Goal: Find specific page/section: Find specific page/section

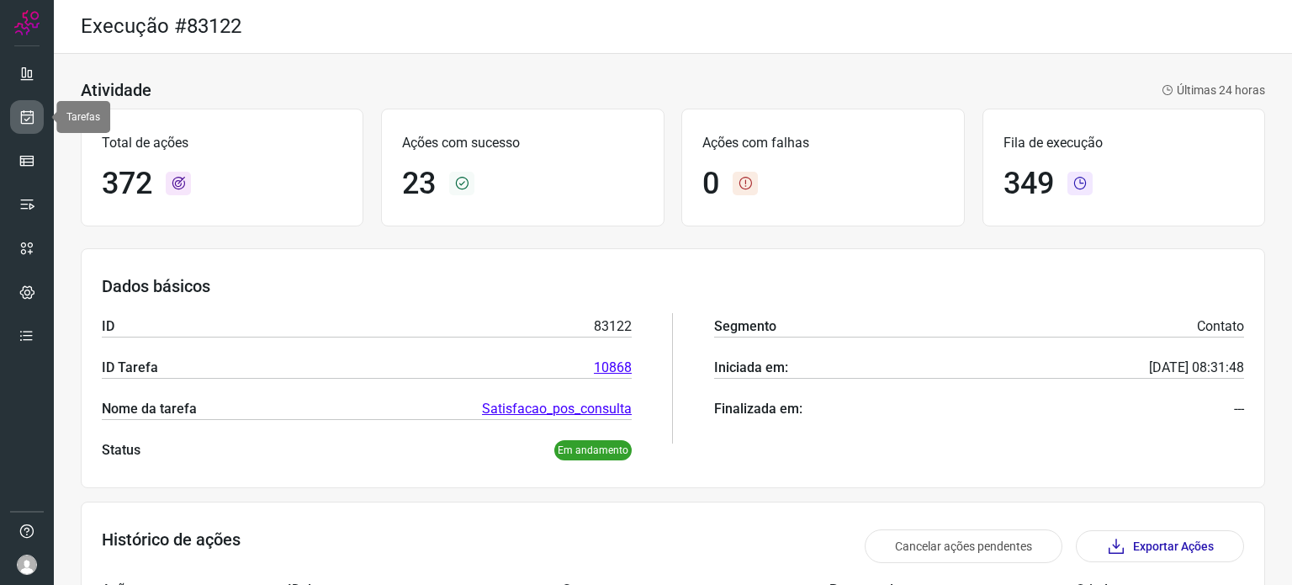
click at [24, 114] on icon at bounding box center [28, 117] width 18 height 17
